Goal: Transaction & Acquisition: Purchase product/service

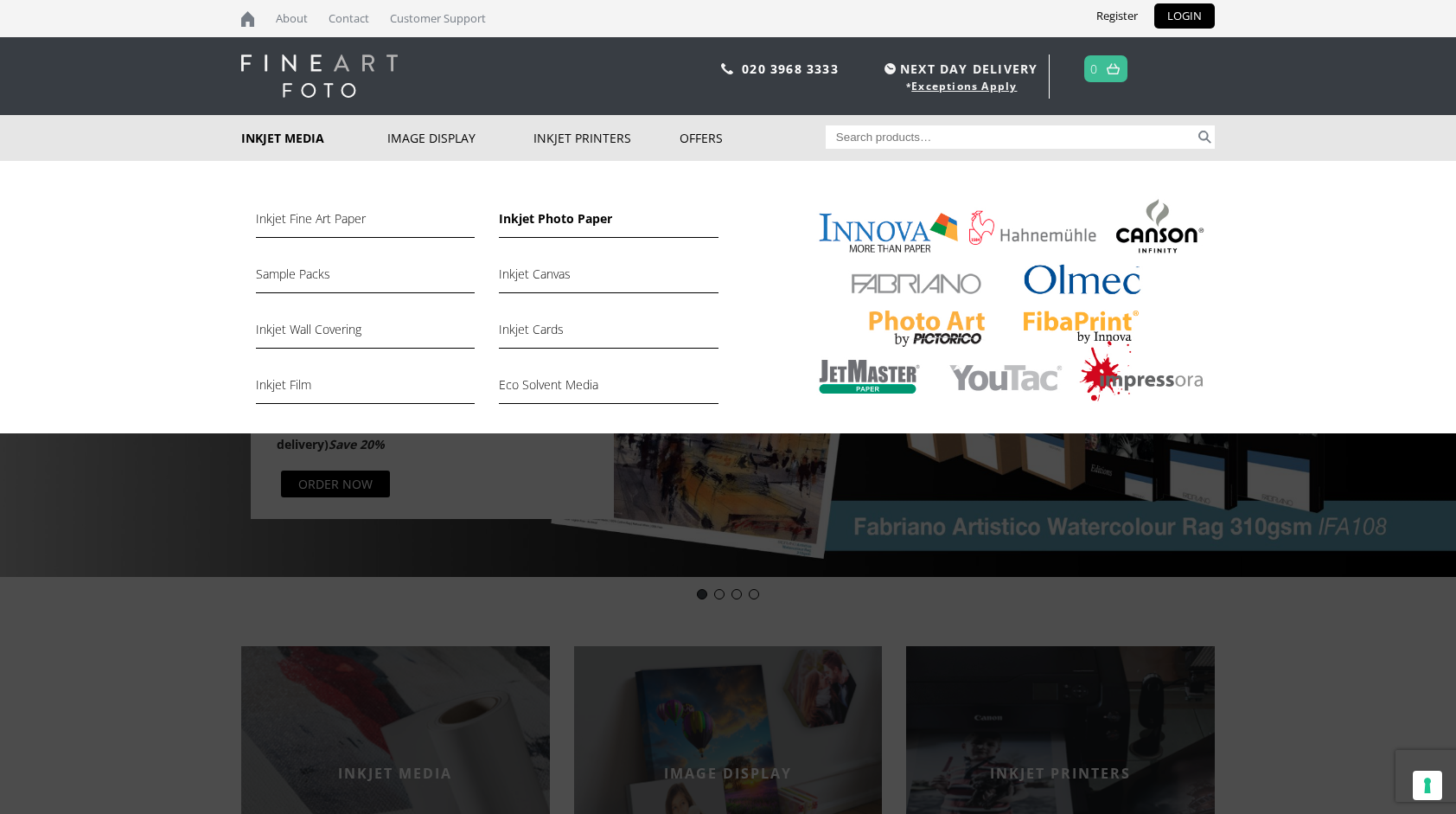
click at [538, 221] on link "Inkjet Photo Paper" at bounding box center [607, 222] width 219 height 29
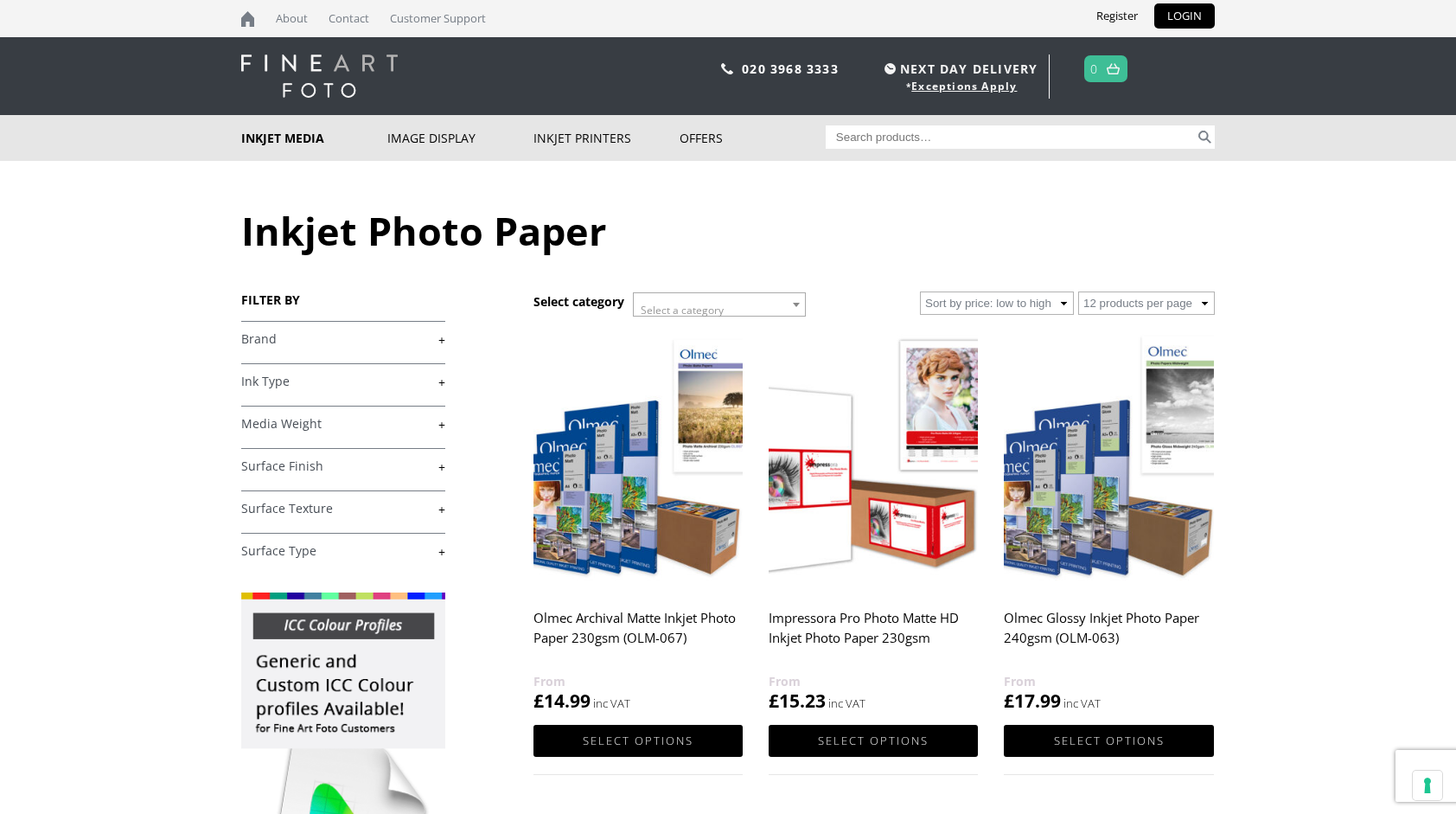
click at [439, 337] on link "+" at bounding box center [343, 340] width 204 height 16
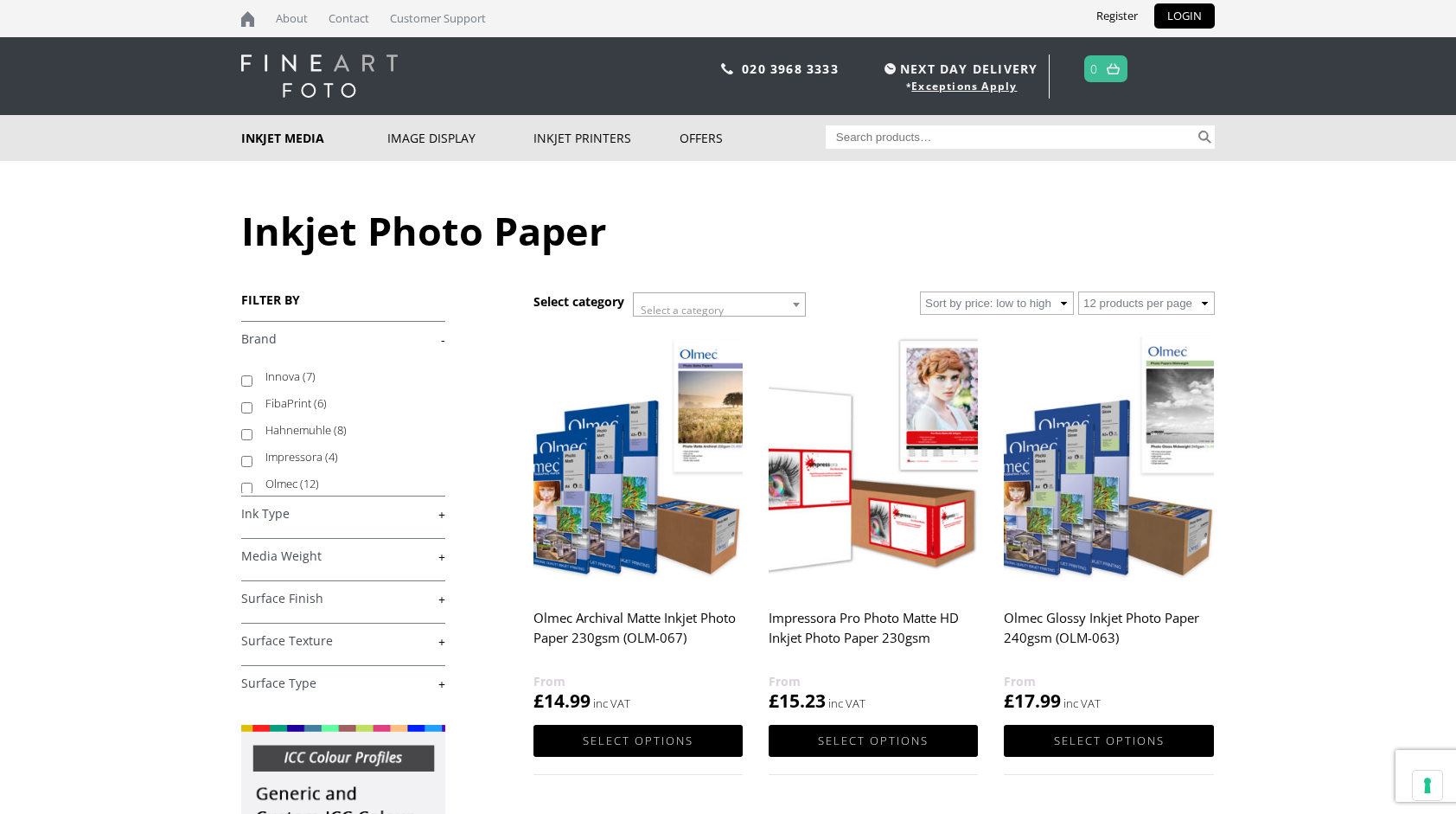
click at [289, 483] on label "Olmec (12)" at bounding box center [347, 483] width 163 height 27
click at [253, 483] on input "Olmec (12)" at bounding box center [247, 488] width 12 height 12
checkbox input "true"
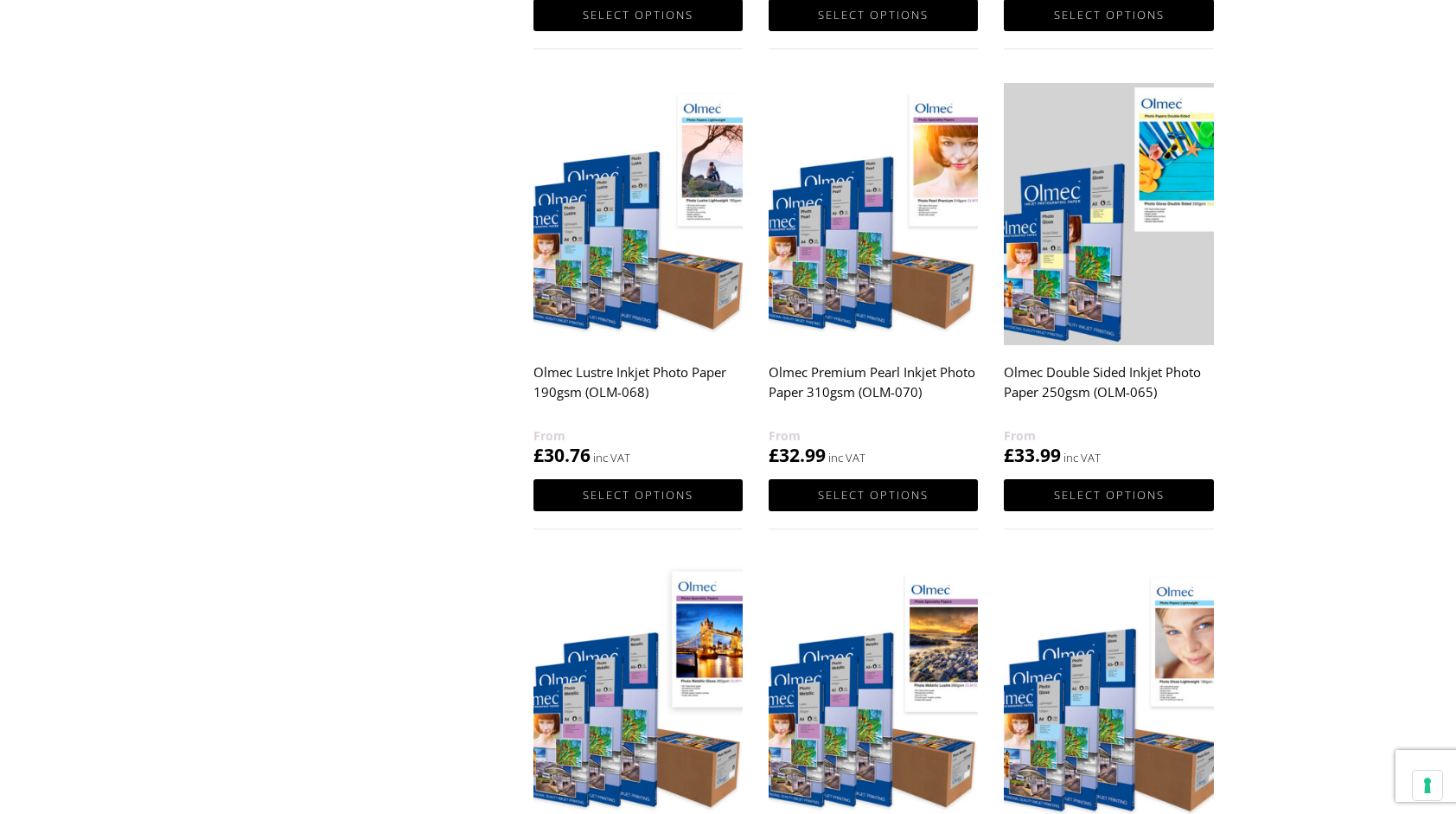
scroll to position [1124, 0]
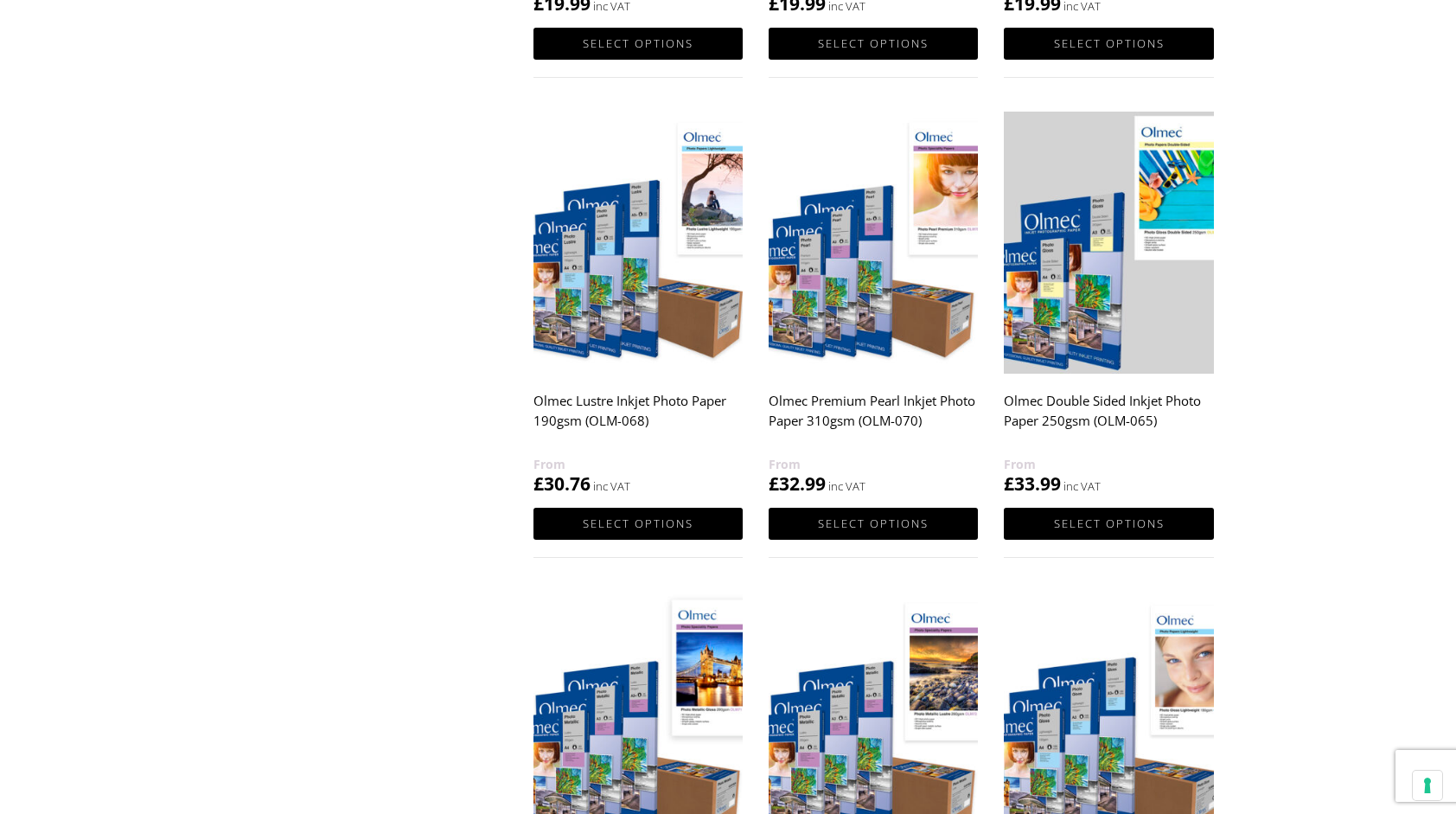
click at [1074, 314] on img at bounding box center [1108, 242] width 209 height 262
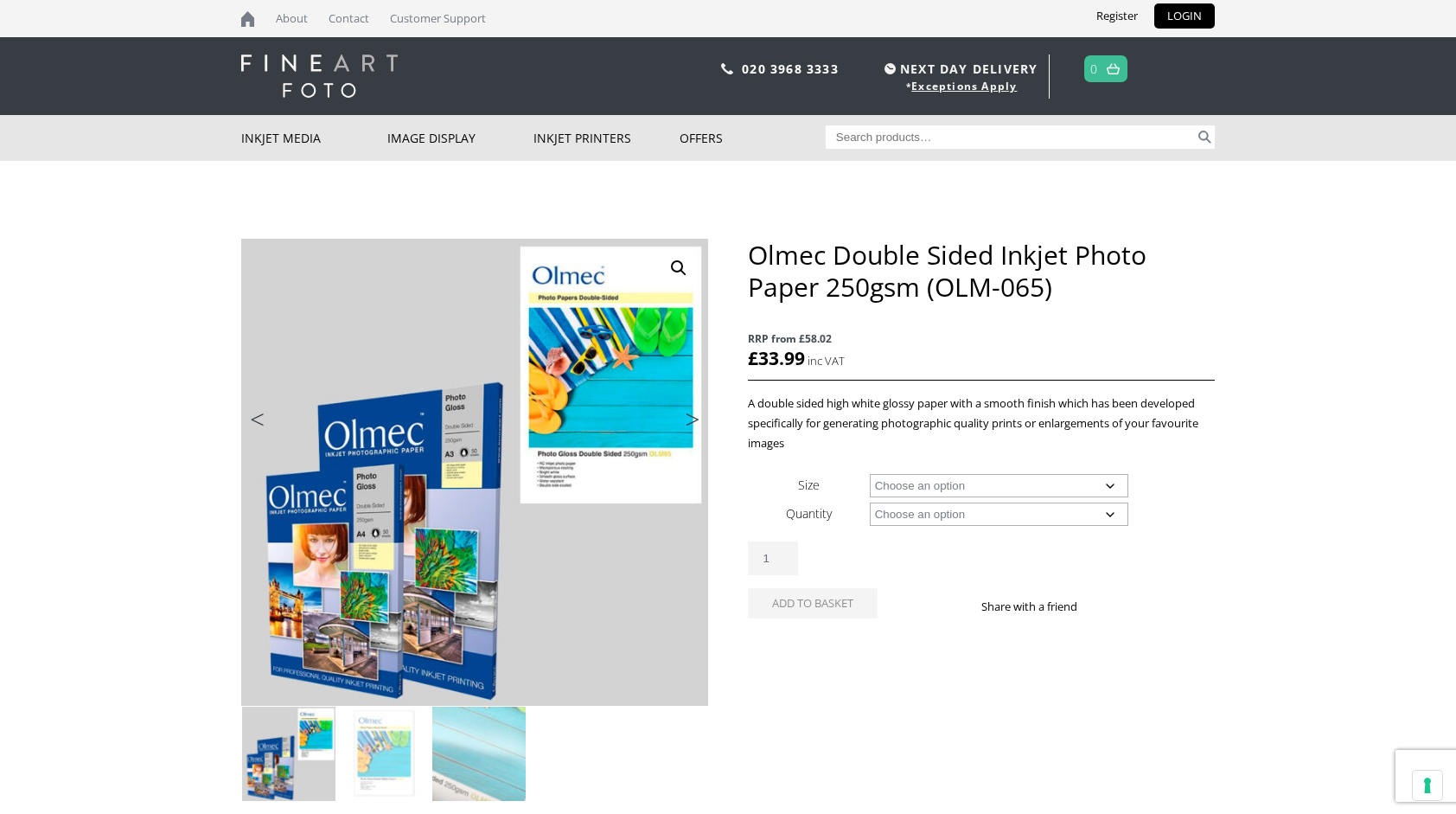
click at [1109, 485] on select "Choose an option A4 Sheet A3 Sheet" at bounding box center [1000, 485] width 259 height 23
click at [870, 474] on select "Choose an option A4 Sheet A3 Sheet" at bounding box center [1000, 485] width 259 height 23
select select "a4-sheet"
click at [1111, 514] on select "Choose an option 50 Sheets" at bounding box center [1000, 514] width 259 height 23
select select "50-sheets"
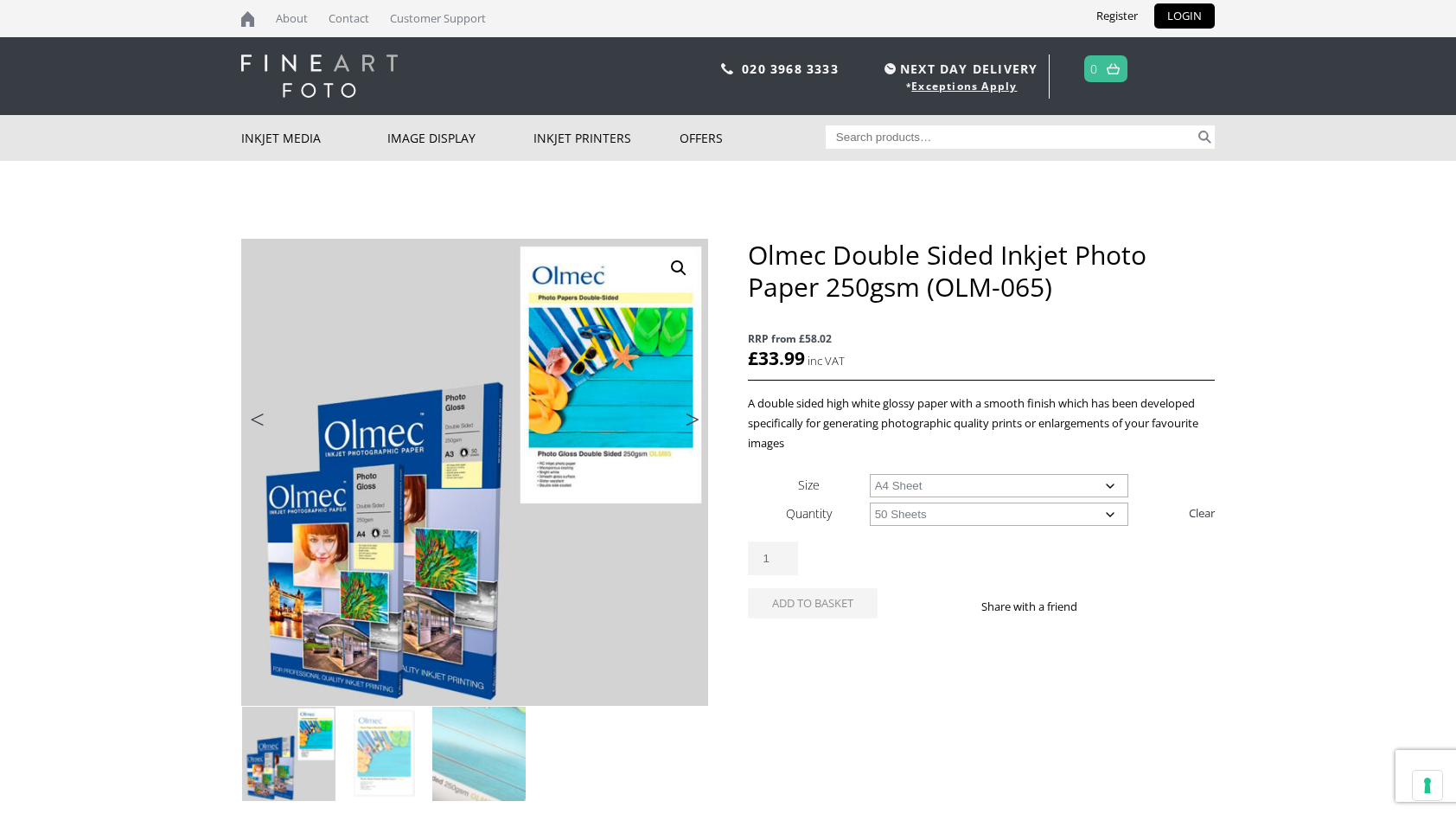
click at [870, 502] on select "Choose an option 50 Sheets" at bounding box center [1000, 514] width 259 height 23
select select "a4-sheet"
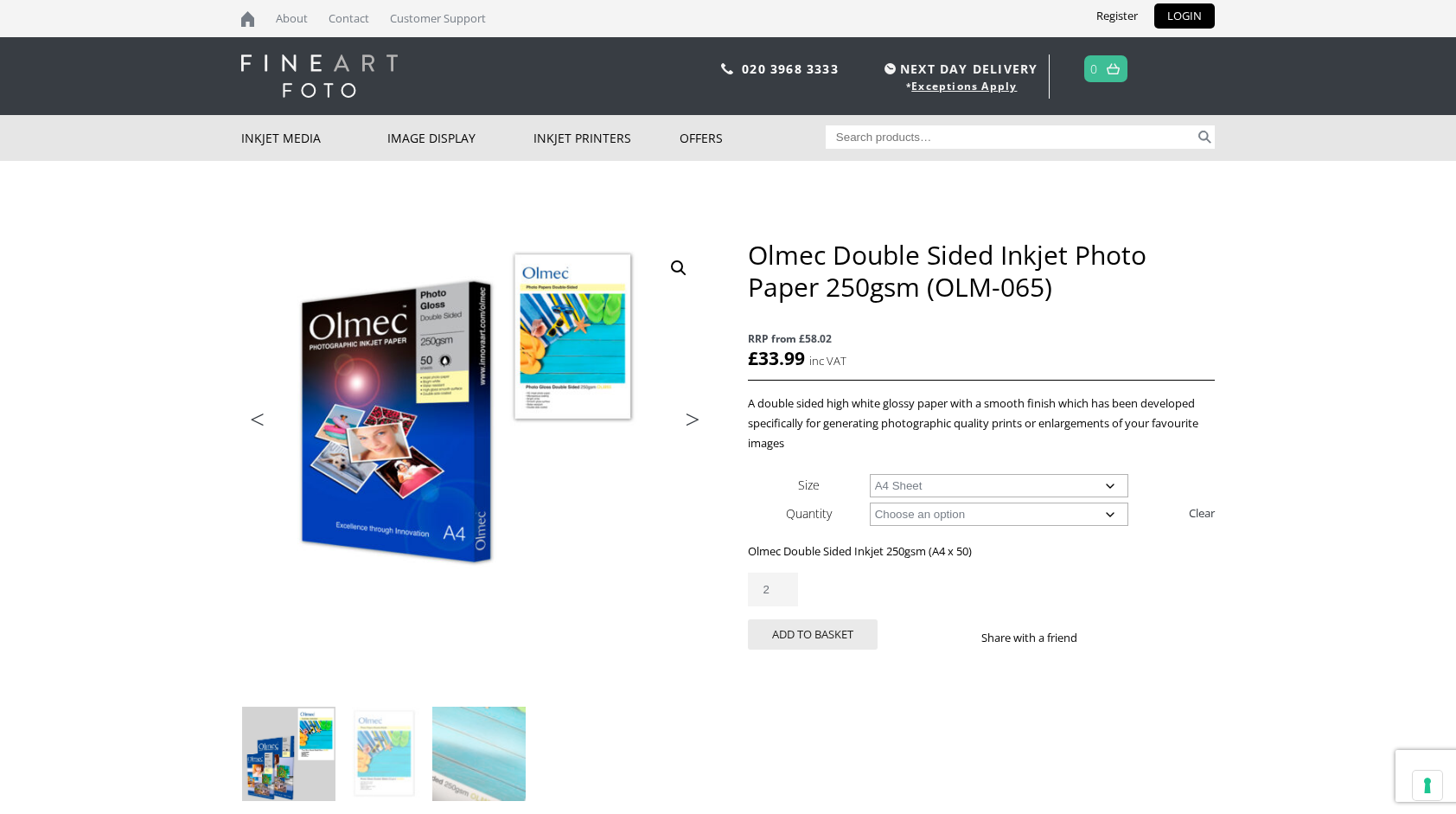
type input "2"
click at [787, 584] on input "2" at bounding box center [773, 590] width 50 height 34
click at [813, 635] on button "Add to basket" at bounding box center [812, 634] width 130 height 30
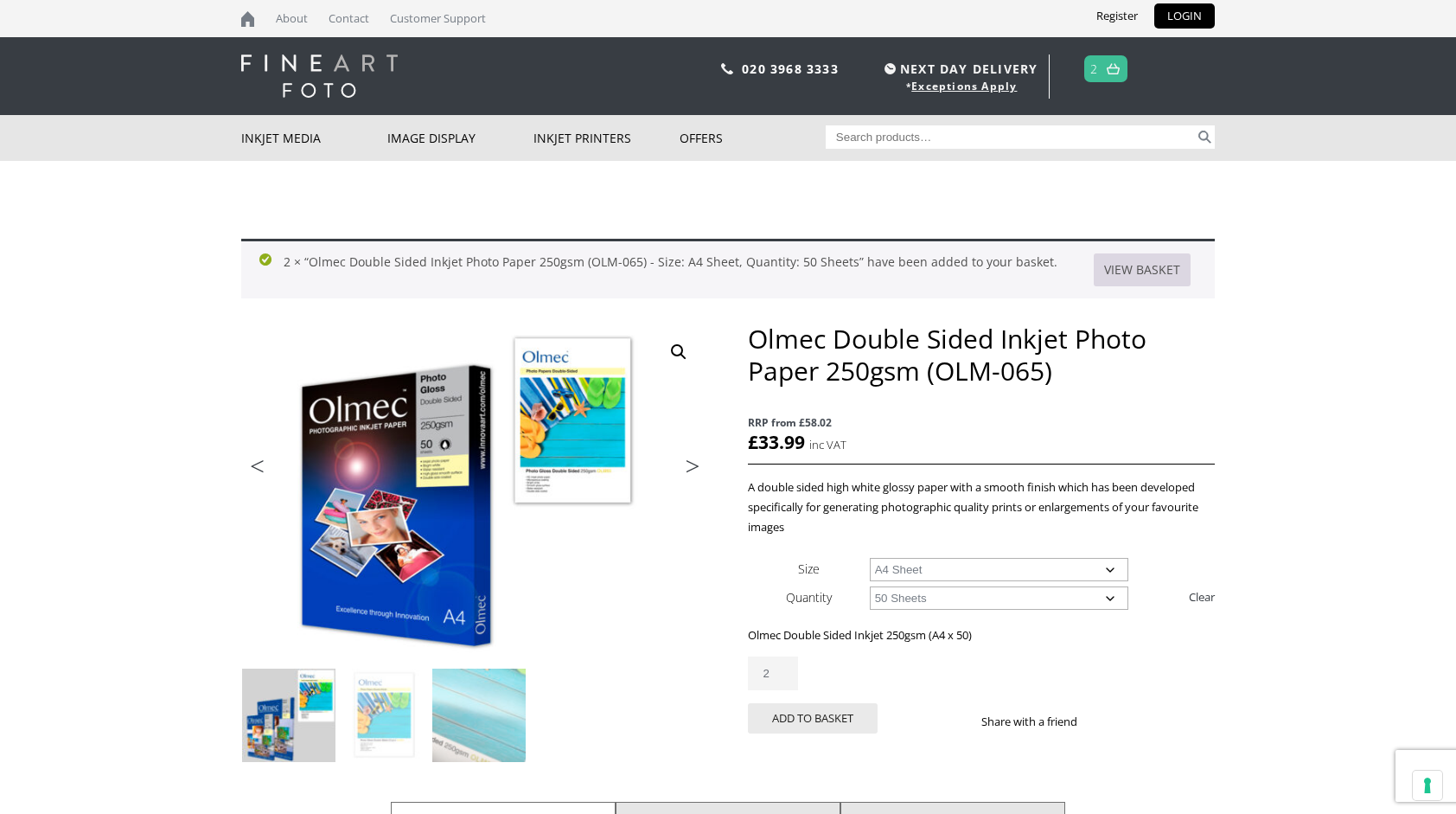
click at [1161, 270] on link "View basket" at bounding box center [1142, 270] width 96 height 33
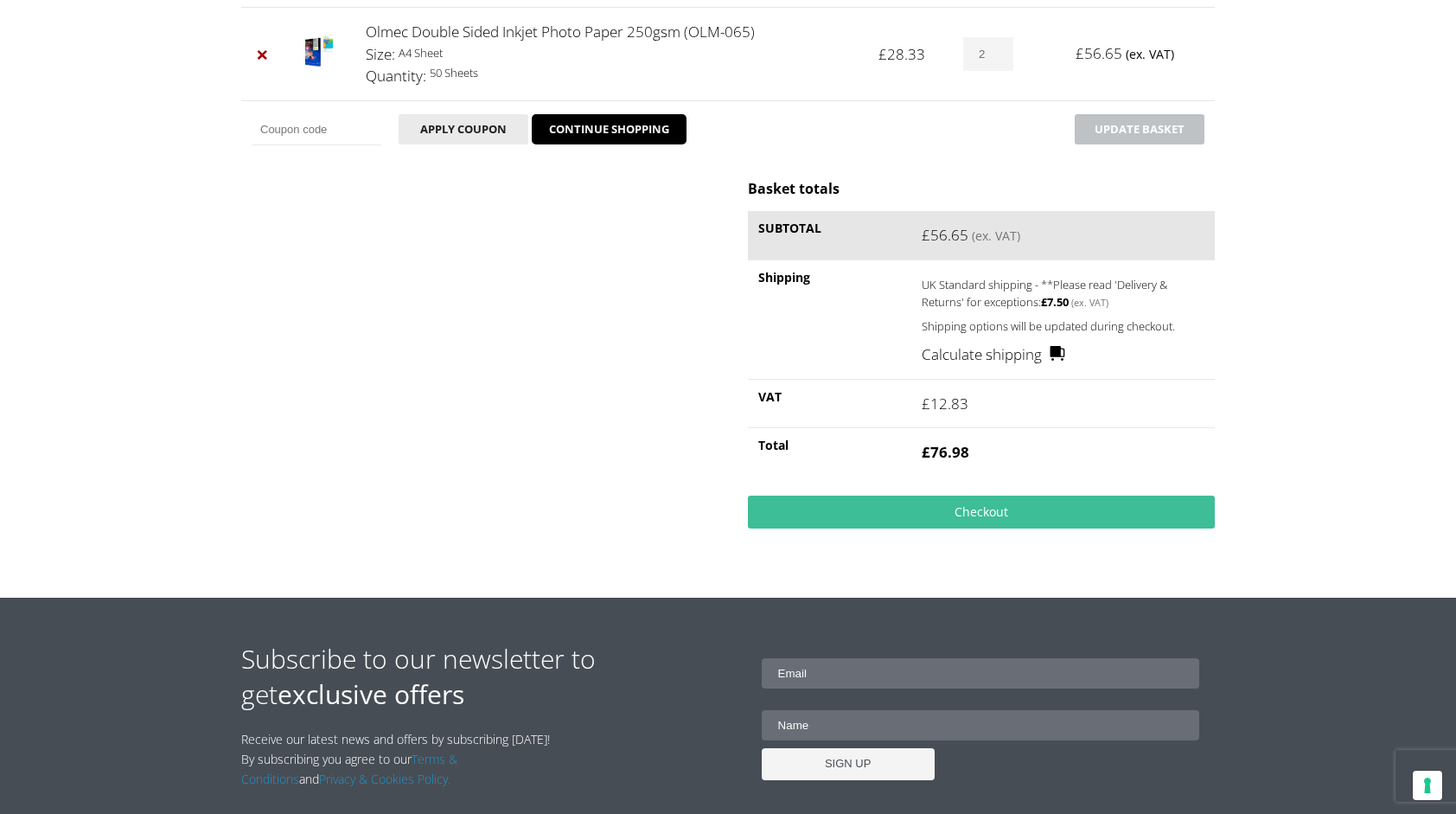
scroll to position [346, 0]
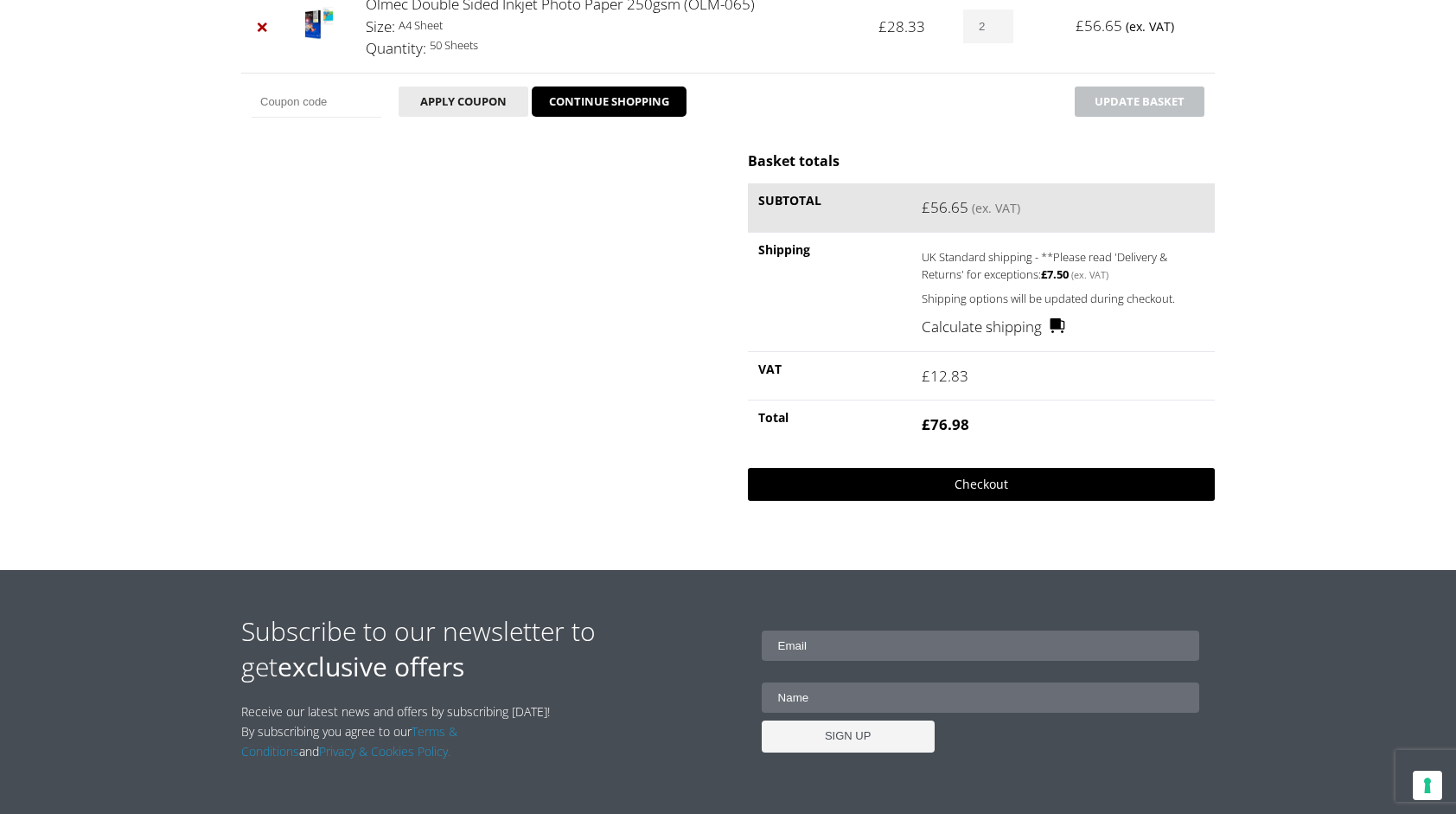
click at [980, 484] on link "Checkout" at bounding box center [981, 484] width 467 height 33
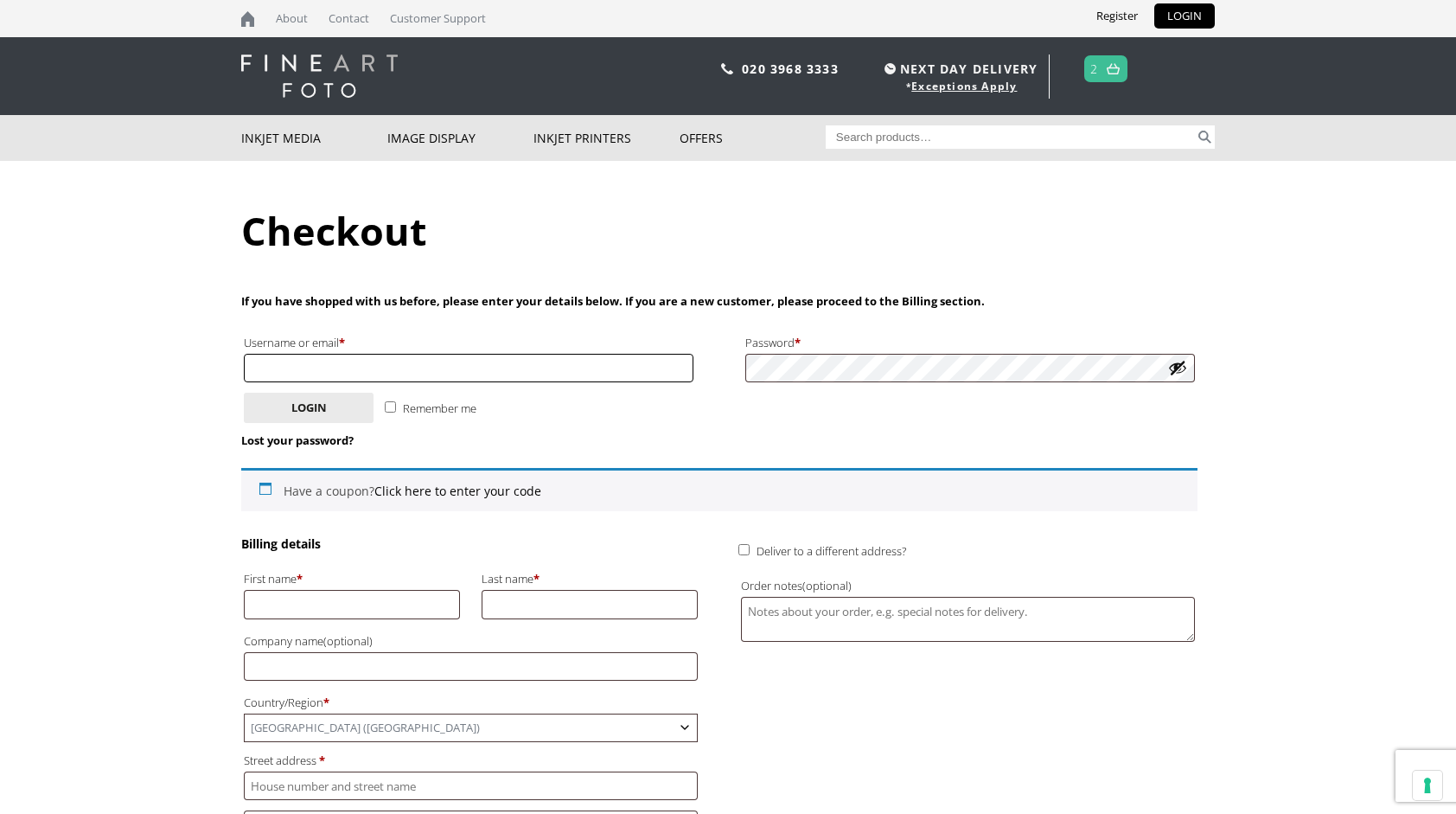
click at [282, 365] on input "Username or email * Required" at bounding box center [468, 368] width 449 height 29
type input "[EMAIL_ADDRESS][DOMAIN_NAME]"
click at [306, 407] on button "Login" at bounding box center [308, 407] width 130 height 30
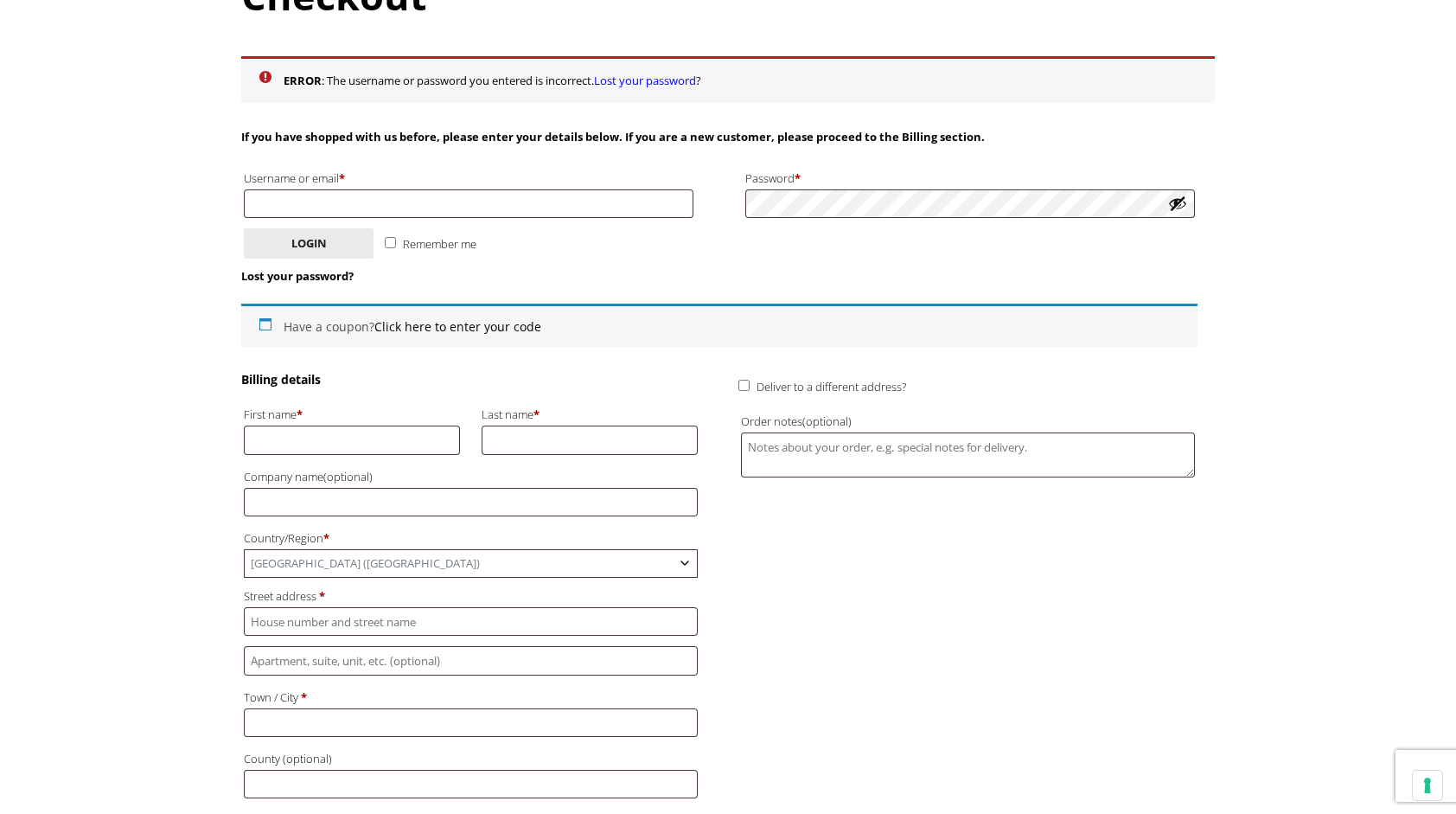
scroll to position [432, 0]
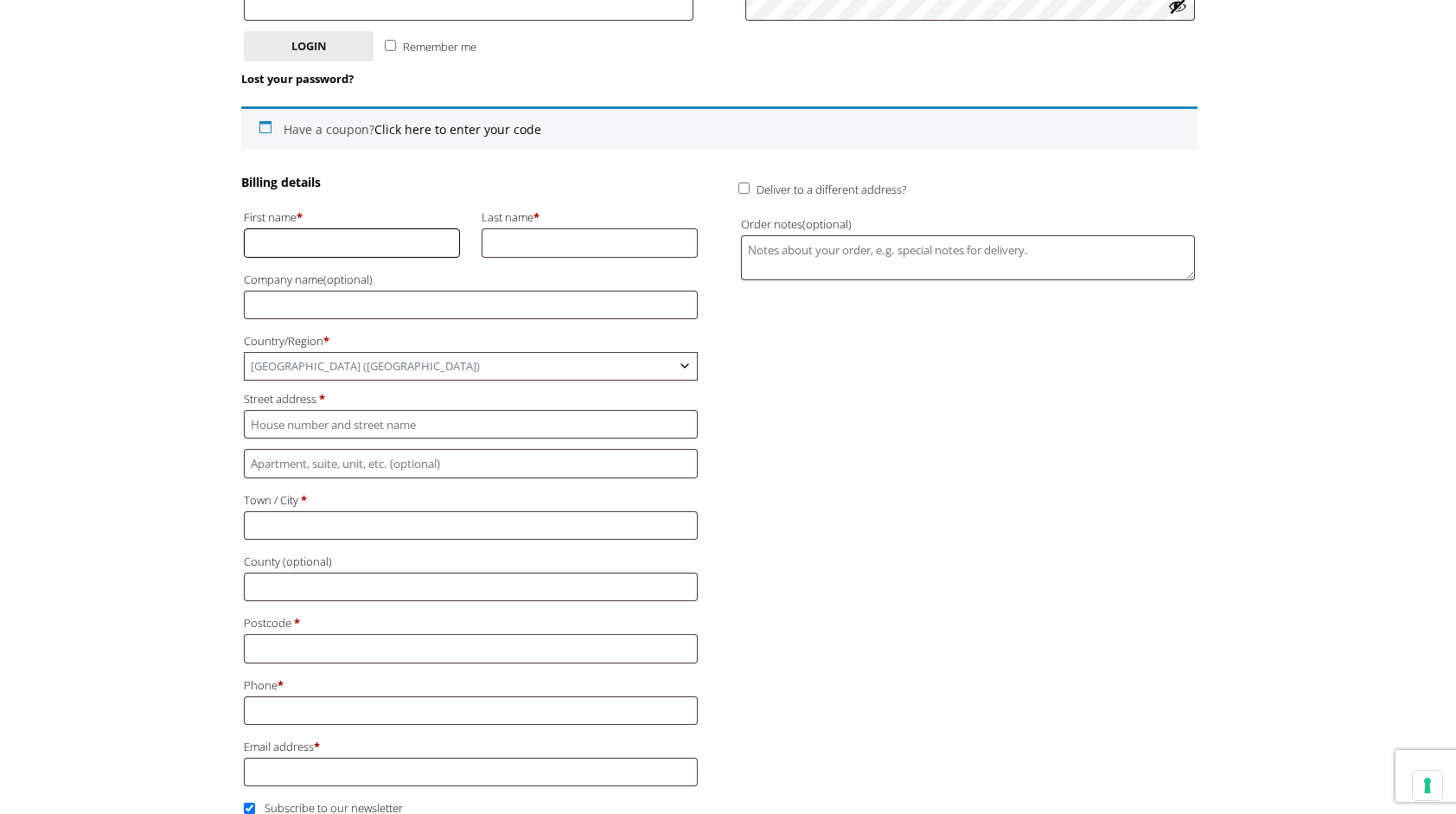
click at [255, 239] on input "First name *" at bounding box center [352, 242] width 216 height 29
type input "Martin"
type input "Webb"
type input "[STREET_ADDRESS]"
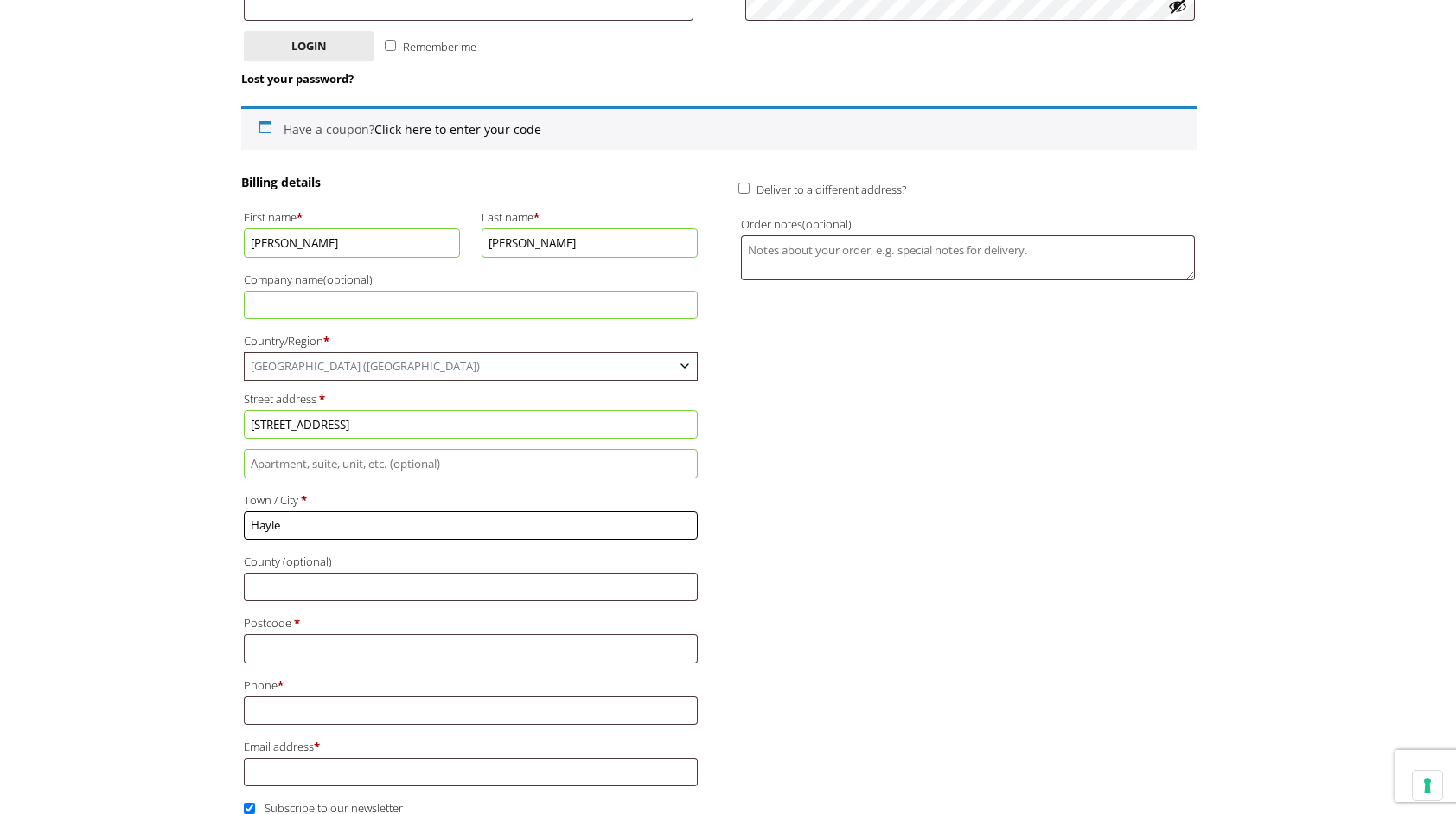
type input "Hayle"
type input "[GEOGRAPHIC_DATA]"
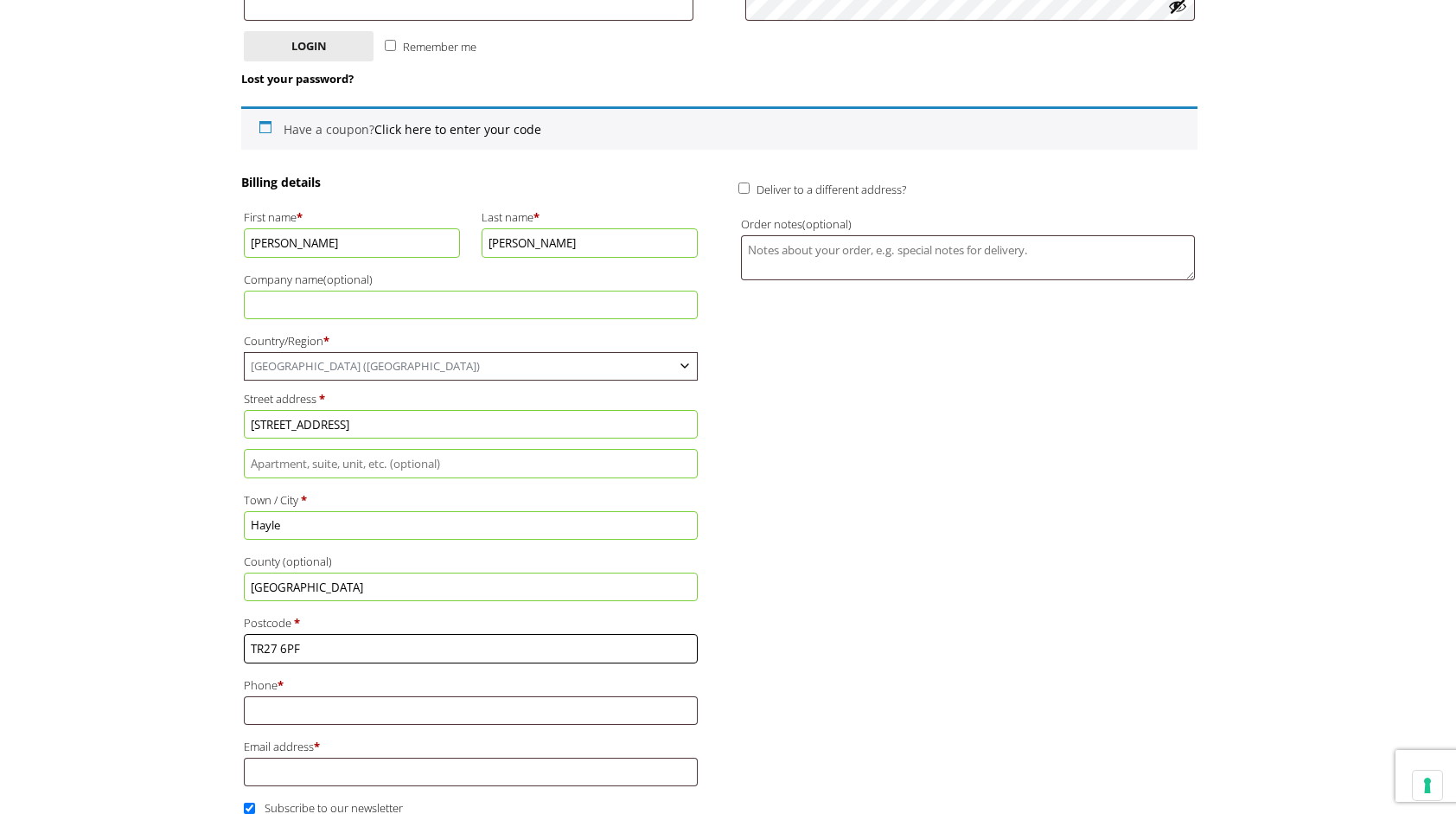
type input "TR27 6PF"
type input "07860128778"
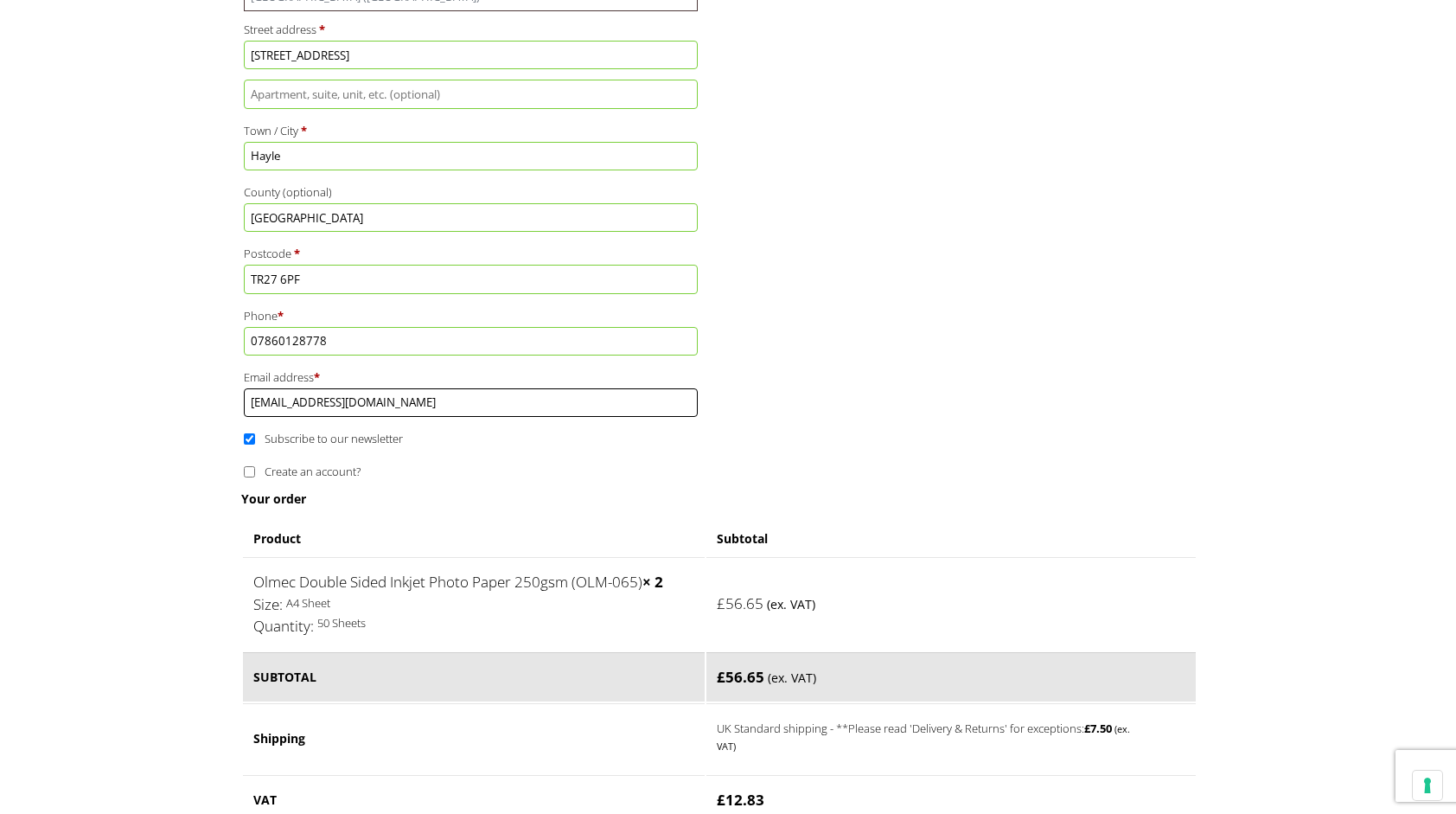
scroll to position [865, 0]
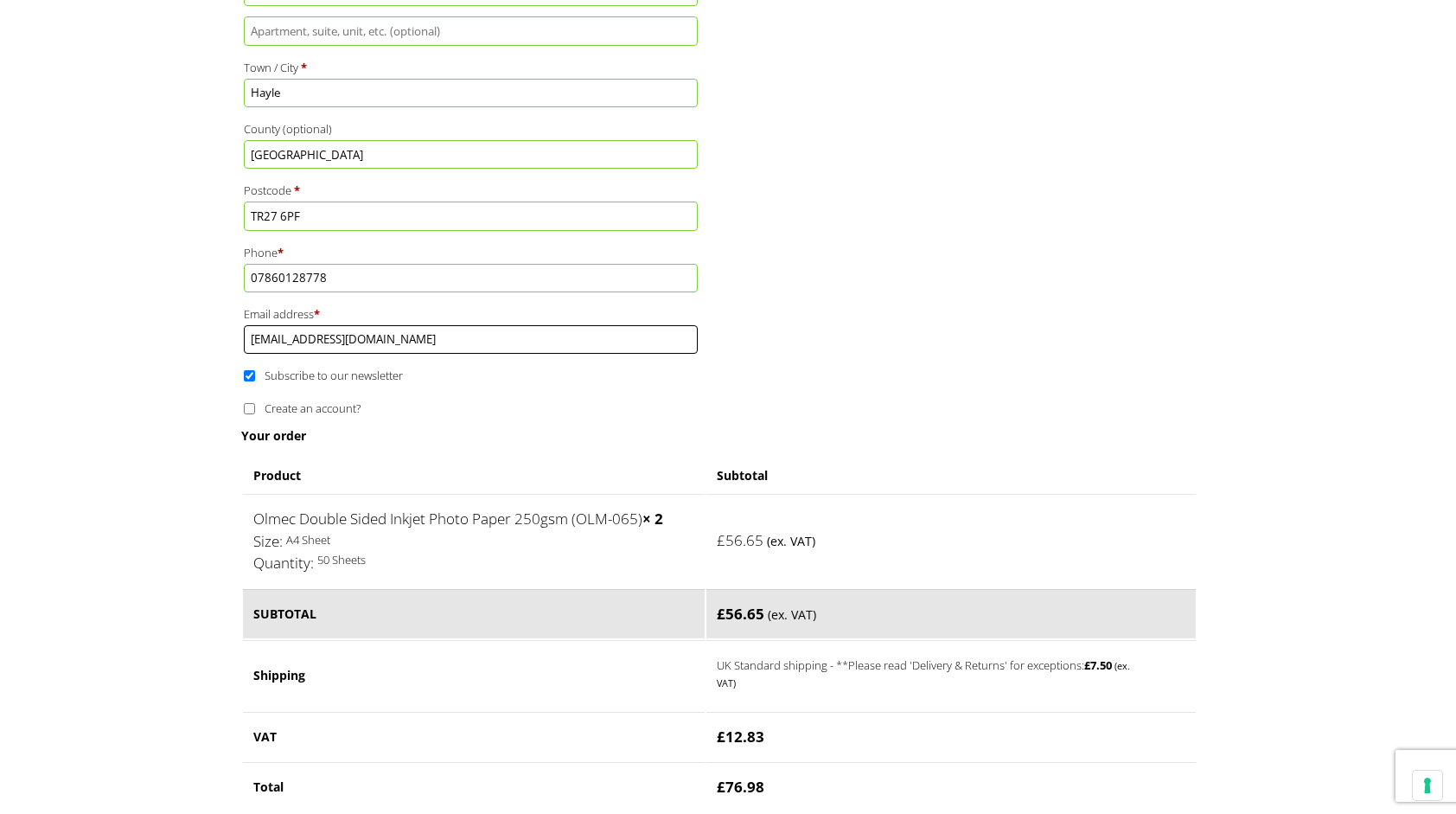
type input "[EMAIL_ADDRESS][DOMAIN_NAME]"
click at [250, 370] on input "Subscribe to our newsletter" at bounding box center [249, 375] width 12 height 12
checkbox input "false"
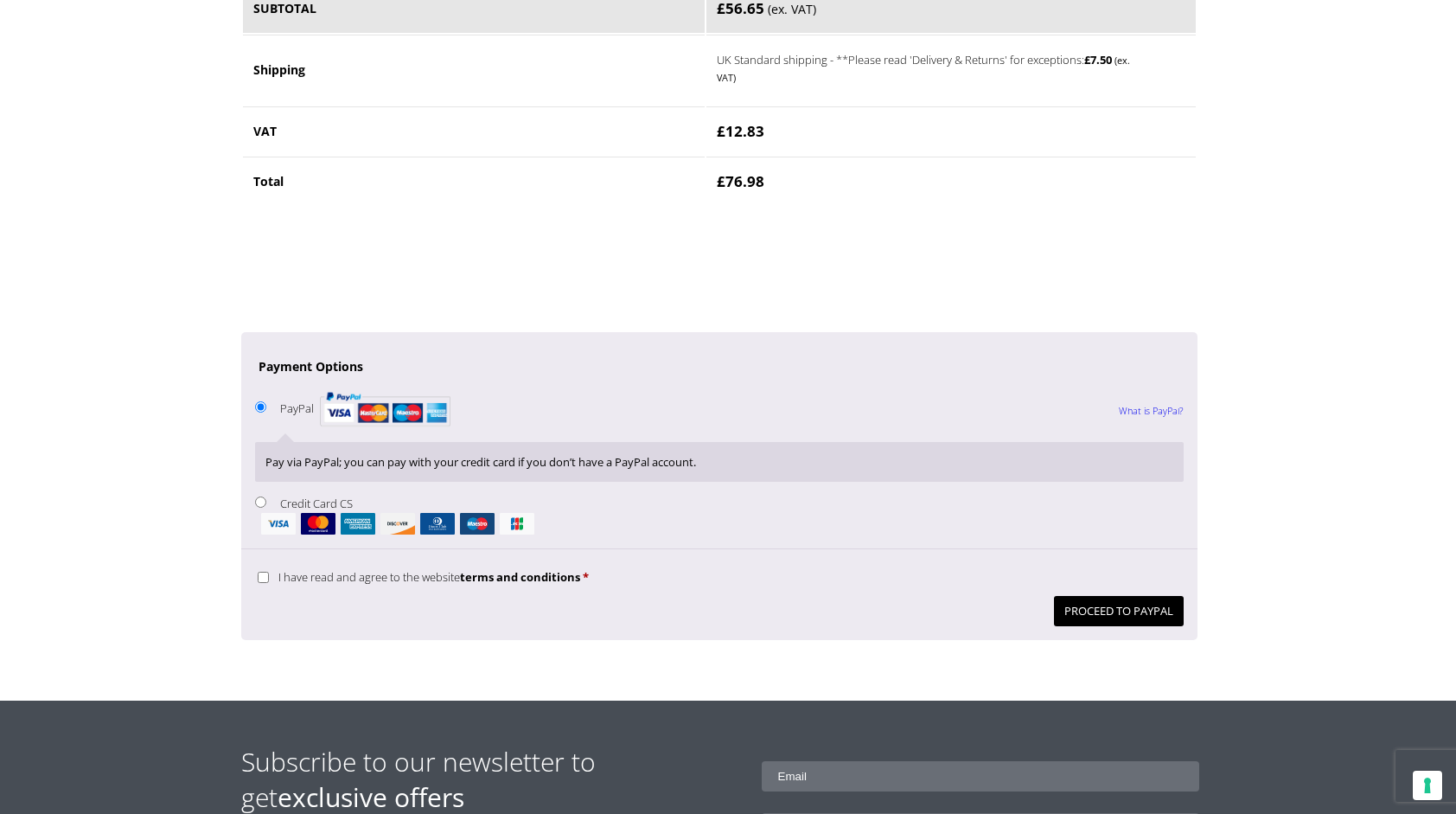
scroll to position [1557, 0]
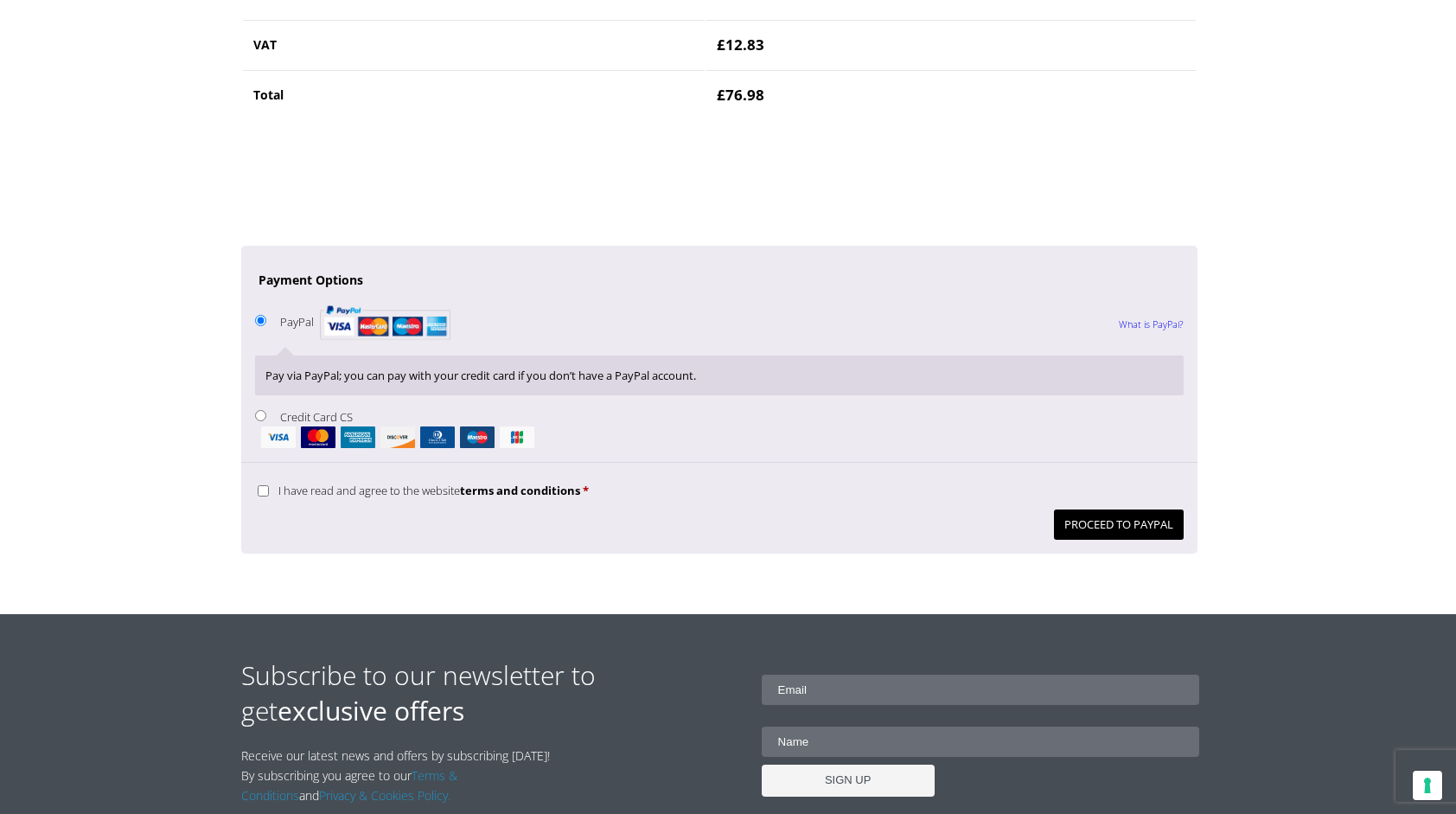
click at [258, 410] on input "Credit Card CS" at bounding box center [260, 415] width 12 height 12
radio input "true"
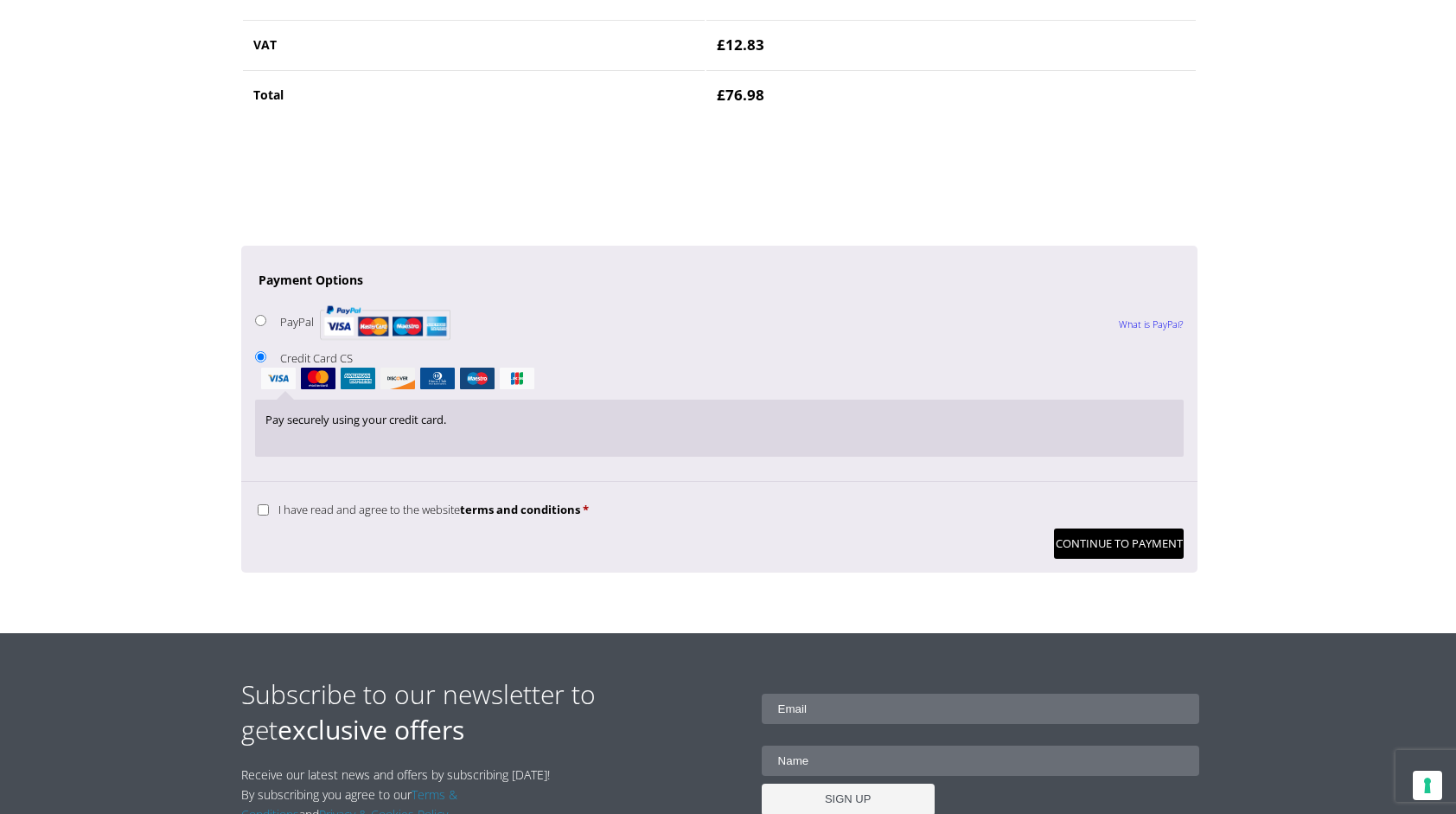
click at [260, 504] on input "I have read and agree to the website terms and conditions *" at bounding box center [263, 509] width 12 height 12
checkbox input "true"
click at [1122, 533] on button "Continue to Payment" at bounding box center [1118, 543] width 130 height 30
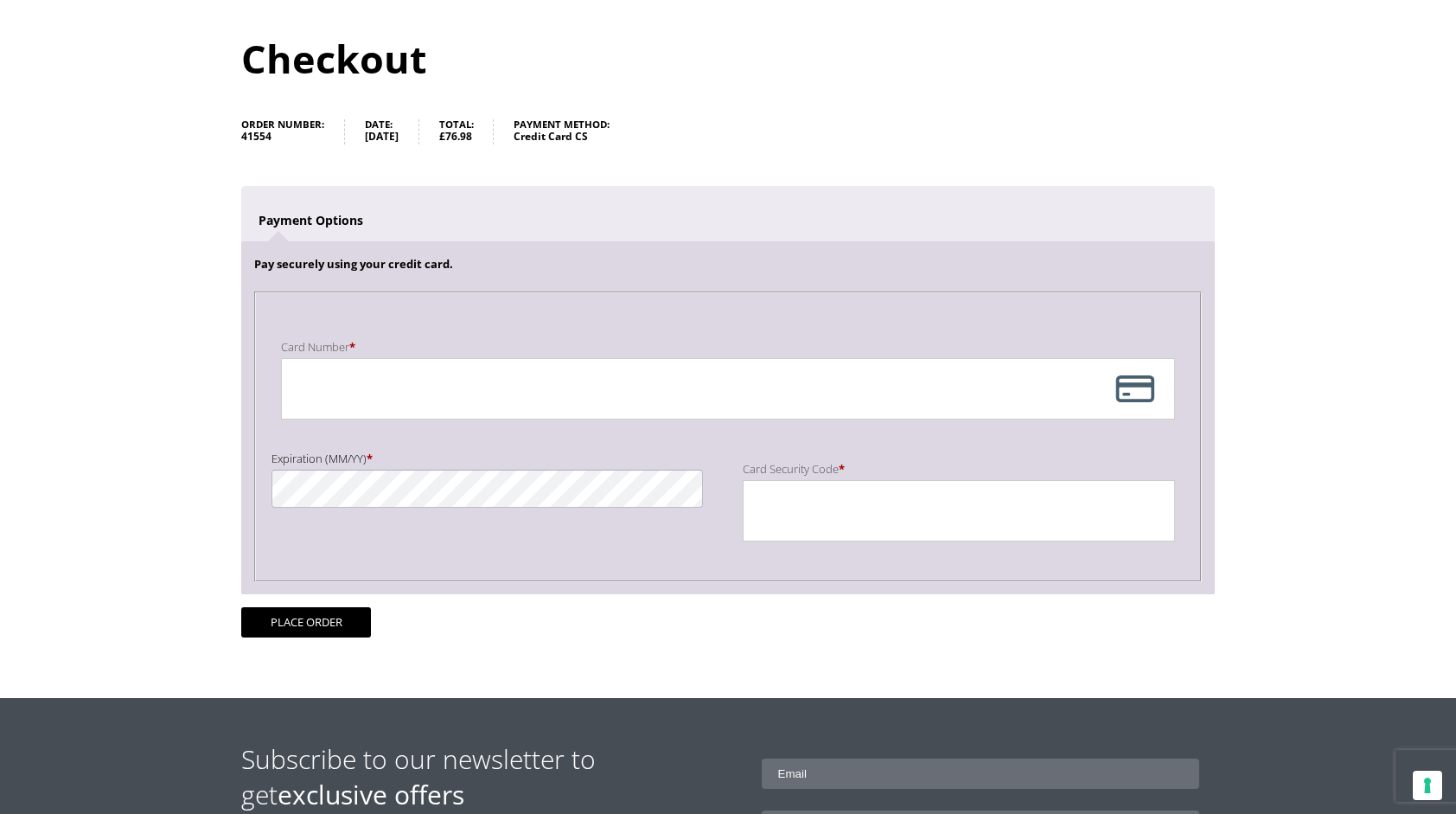
scroll to position [173, 0]
click at [305, 616] on button "Place order" at bounding box center [305, 621] width 130 height 30
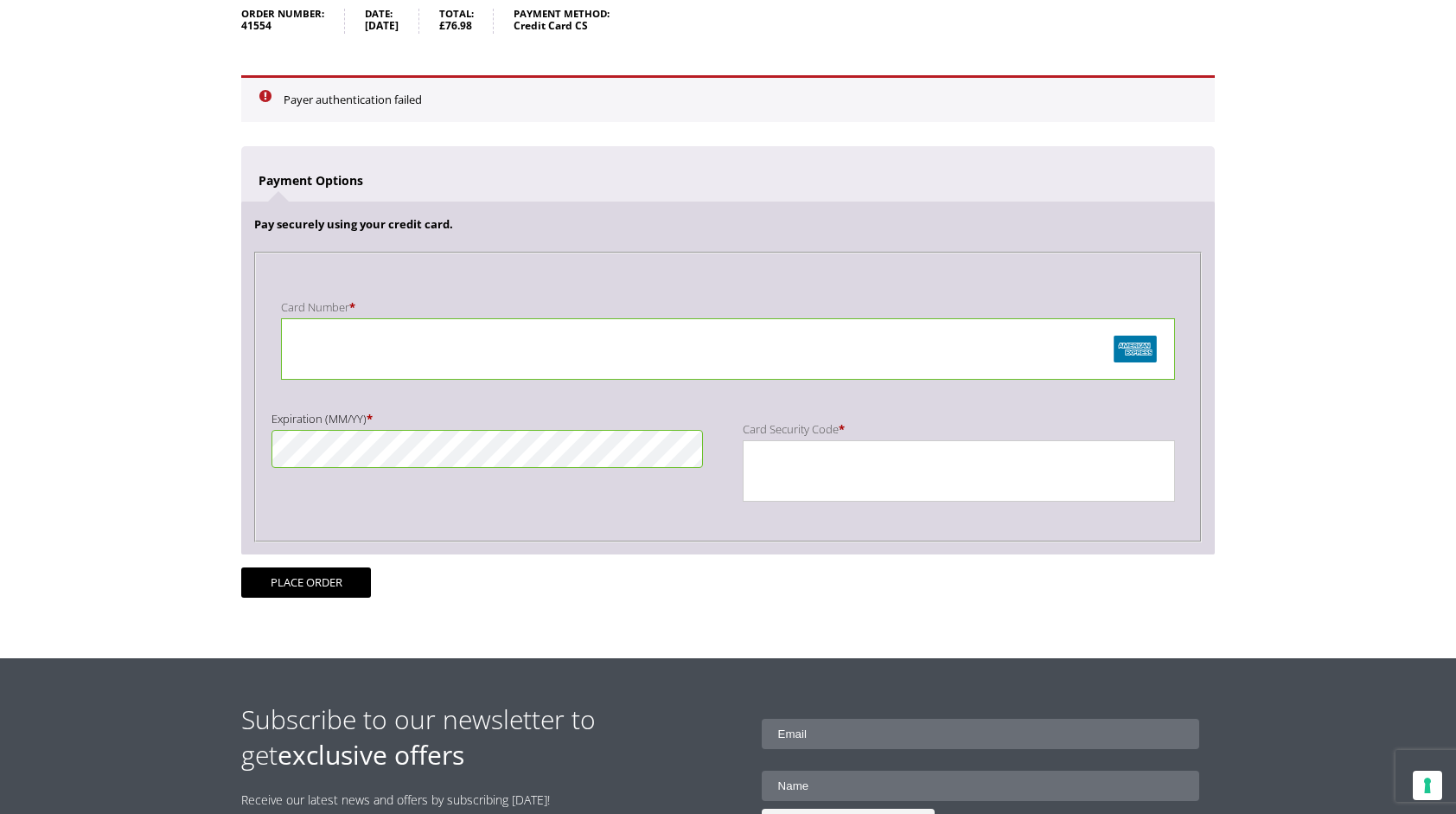
scroll to position [259, 0]
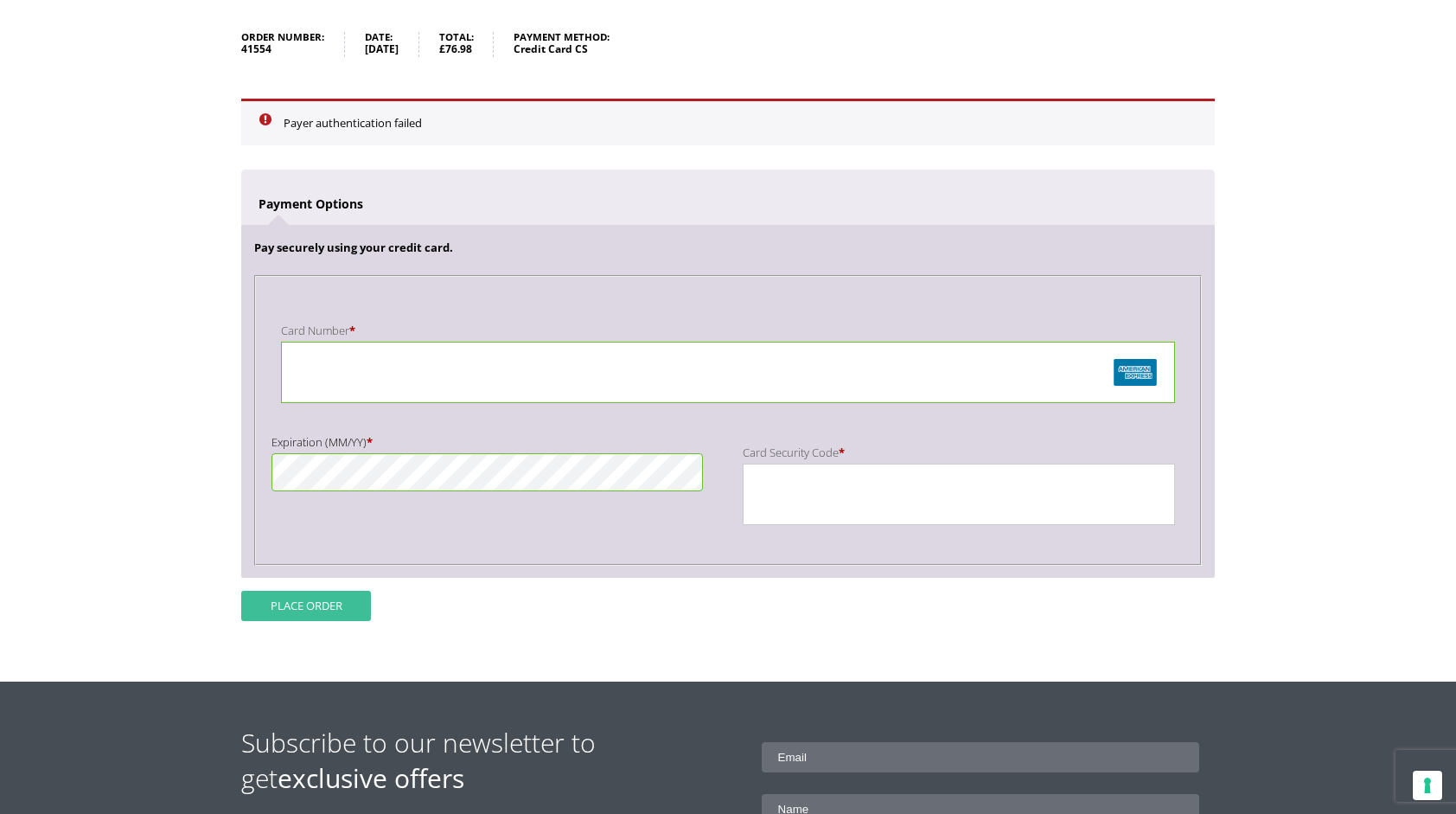
click at [306, 602] on button "Place order" at bounding box center [305, 606] width 130 height 30
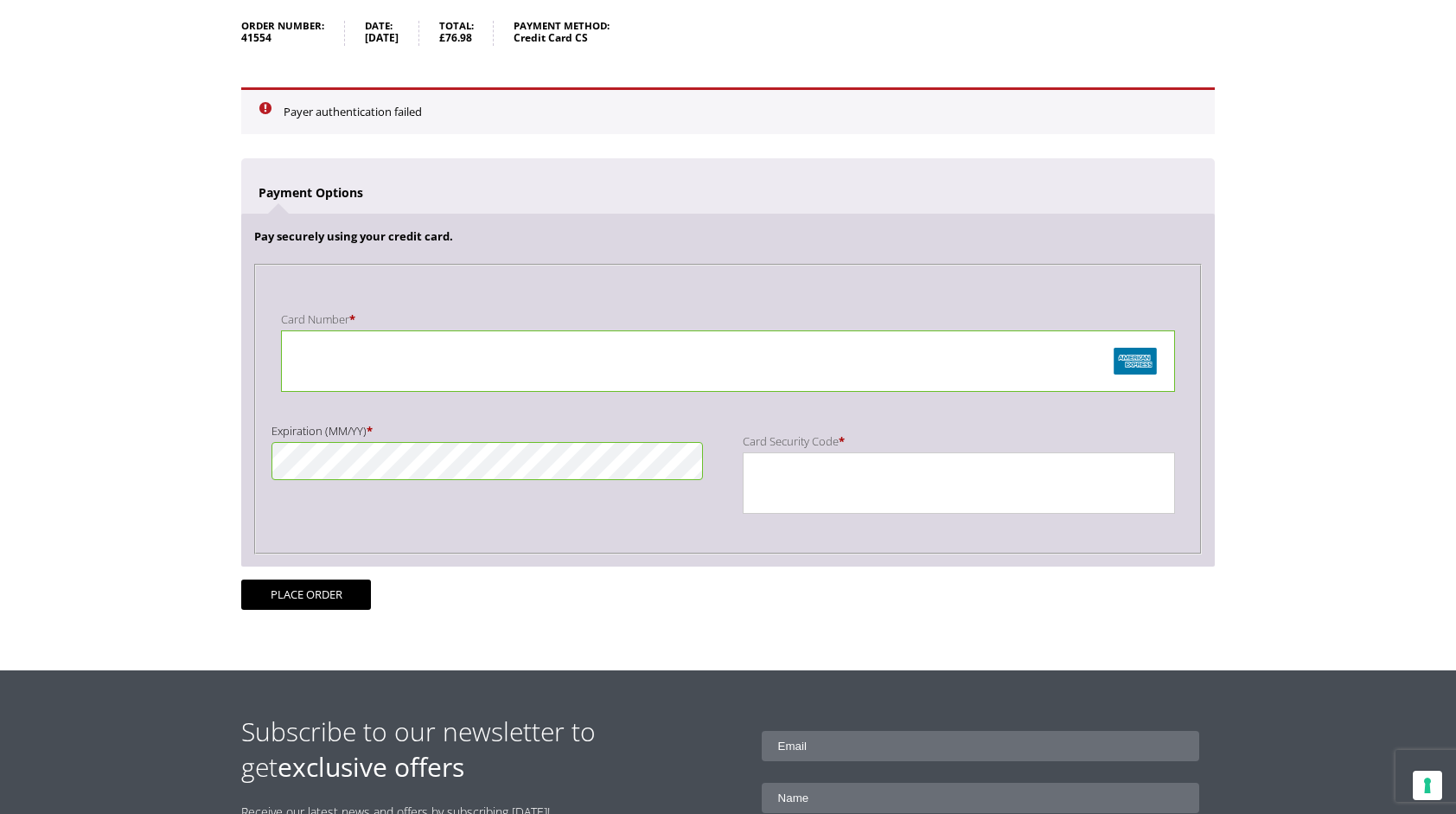
scroll to position [272, 0]
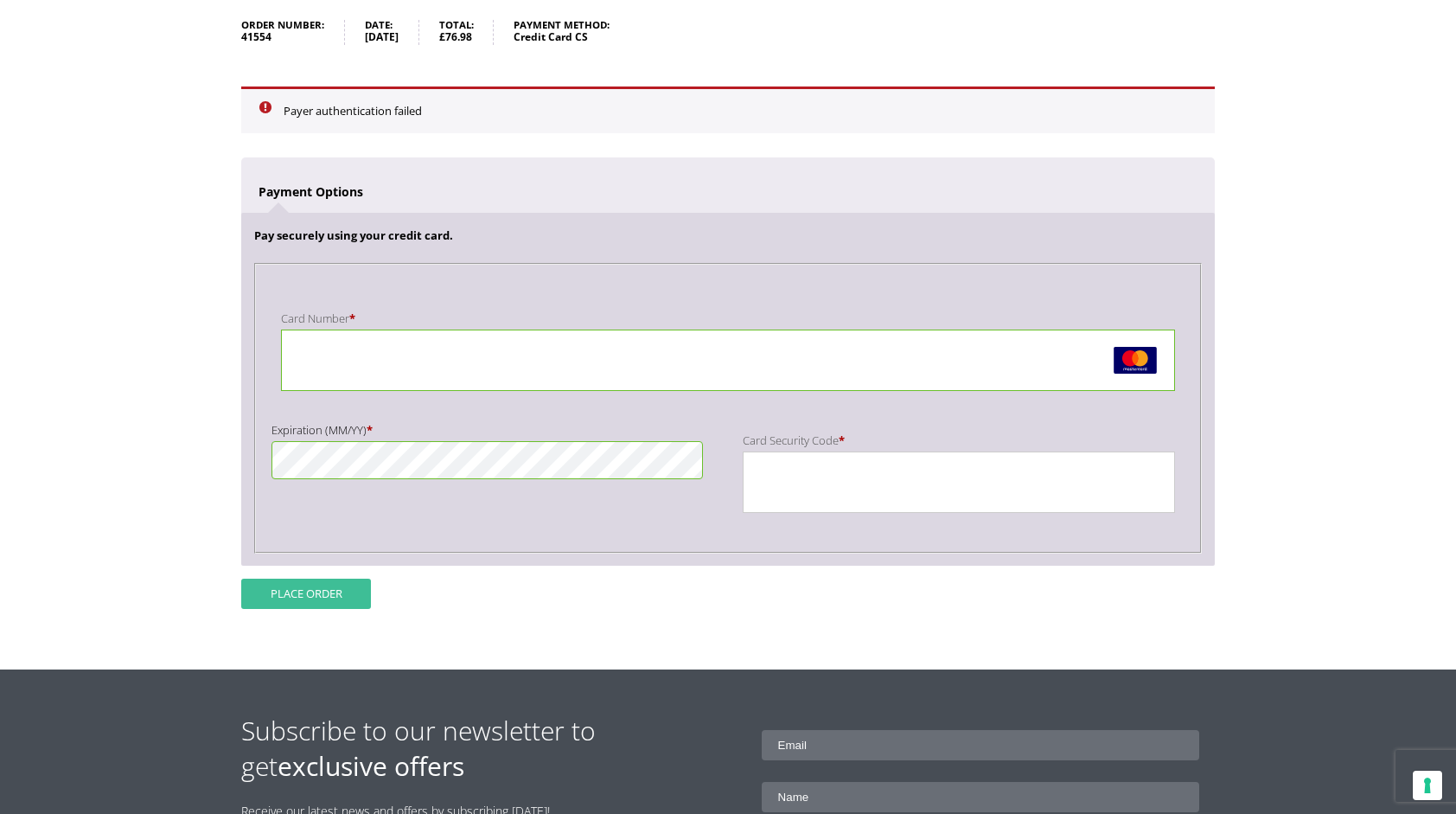
click at [316, 589] on button "Place order" at bounding box center [305, 593] width 130 height 30
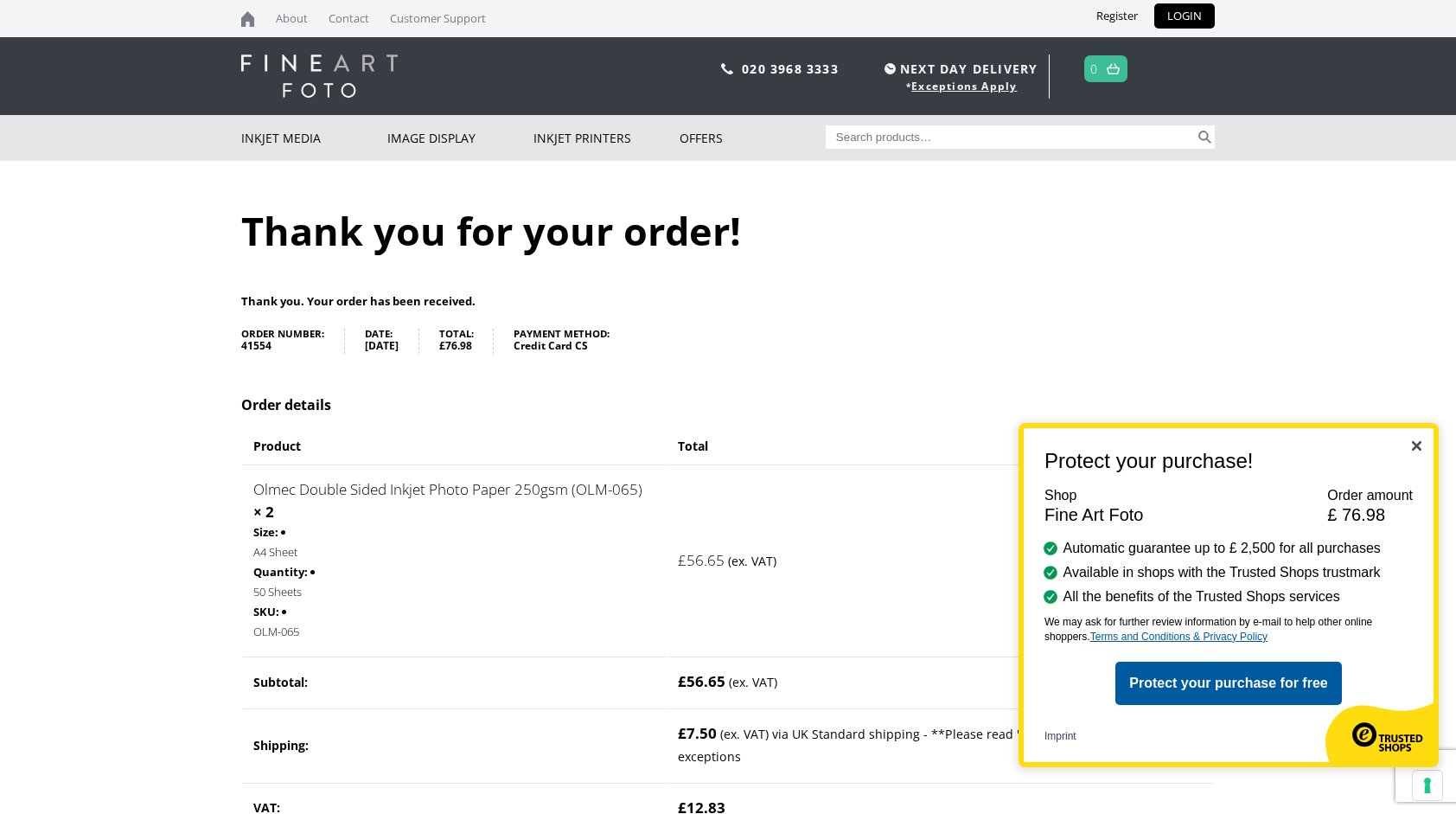
click at [1416, 444] on img "Close" at bounding box center [1416, 446] width 10 height 10
